Goal: Task Accomplishment & Management: Complete application form

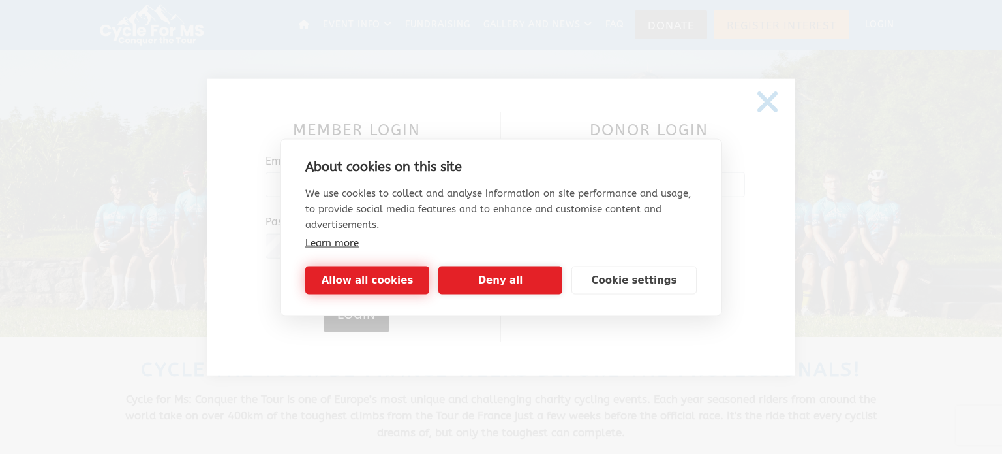
click at [375, 288] on button "Allow all cookies" at bounding box center [367, 280] width 124 height 28
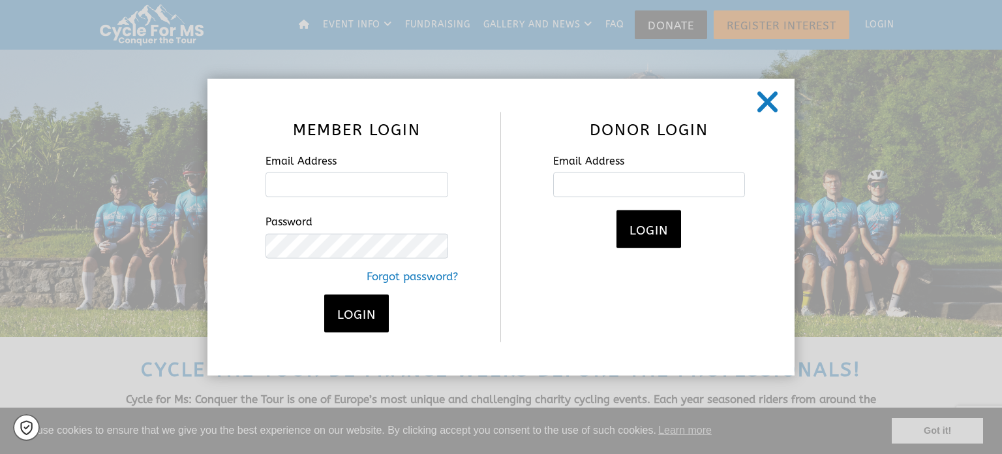
click at [339, 198] on form "Email Address Password Forgot password? Login" at bounding box center [357, 239] width 183 height 187
click at [335, 189] on input "Email Address" at bounding box center [357, 184] width 183 height 25
type input "[EMAIL_ADDRESS][DOMAIN_NAME]"
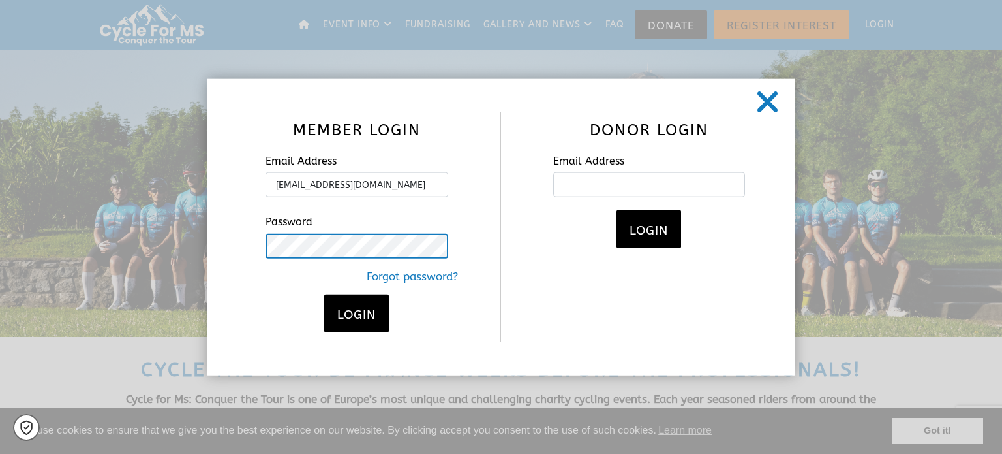
click at [324, 294] on button "Login" at bounding box center [356, 313] width 65 height 38
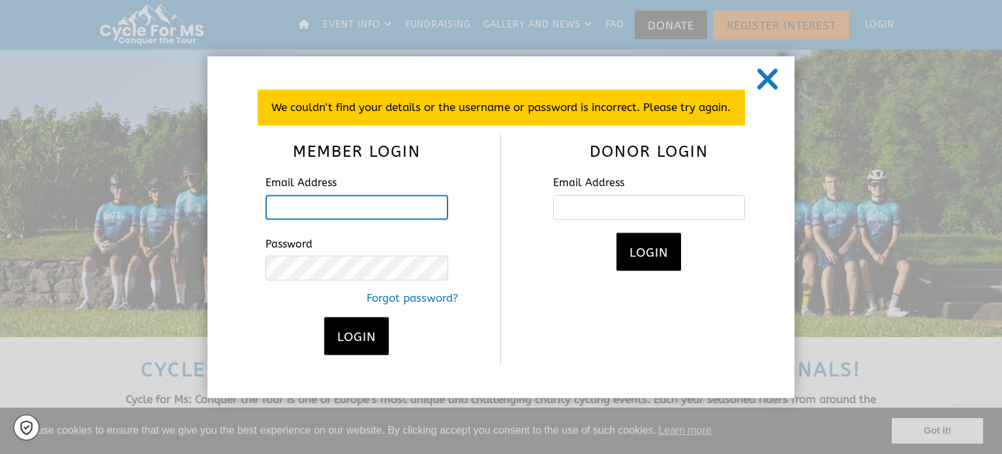
click at [323, 206] on input "Email Address" at bounding box center [357, 206] width 183 height 25
type input "[EMAIL_ADDRESS][DOMAIN_NAME]"
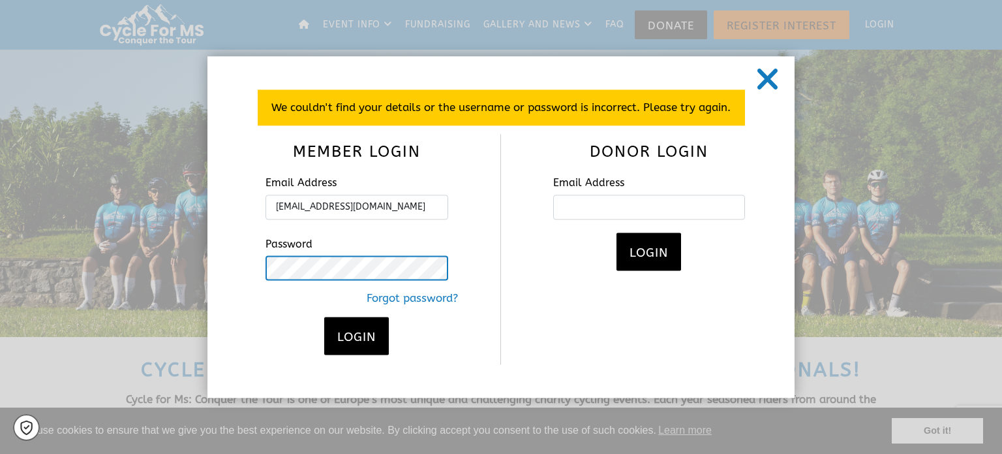
click at [324, 317] on button "Login" at bounding box center [356, 336] width 65 height 38
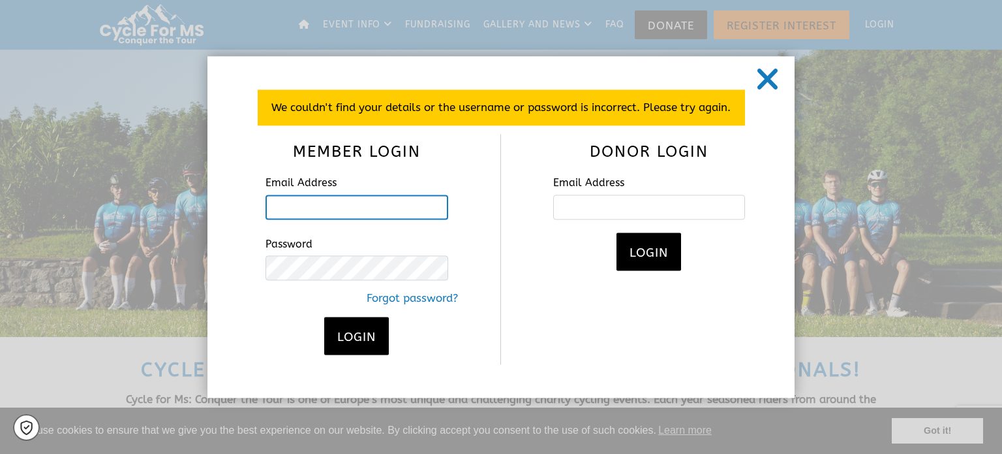
click at [375, 205] on input "Email Address" at bounding box center [357, 206] width 183 height 25
type input "[EMAIL_ADDRESS][DOMAIN_NAME]"
click at [767, 79] on icon at bounding box center [768, 79] width 24 height 33
